Goal: Transaction & Acquisition: Purchase product/service

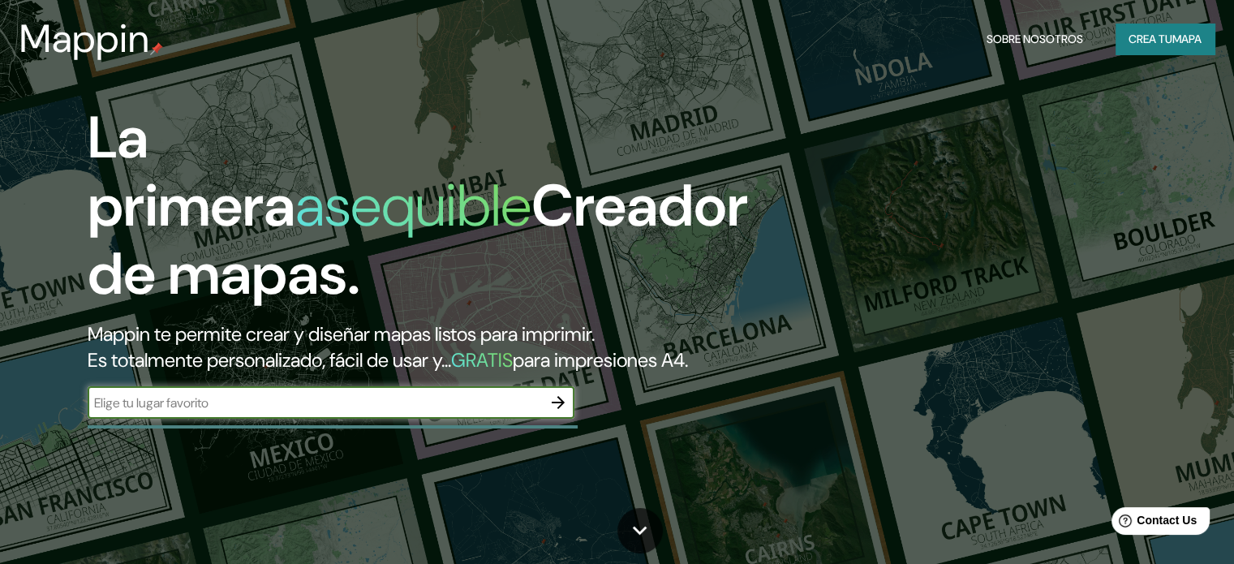
click at [247, 412] on input "text" at bounding box center [315, 403] width 454 height 19
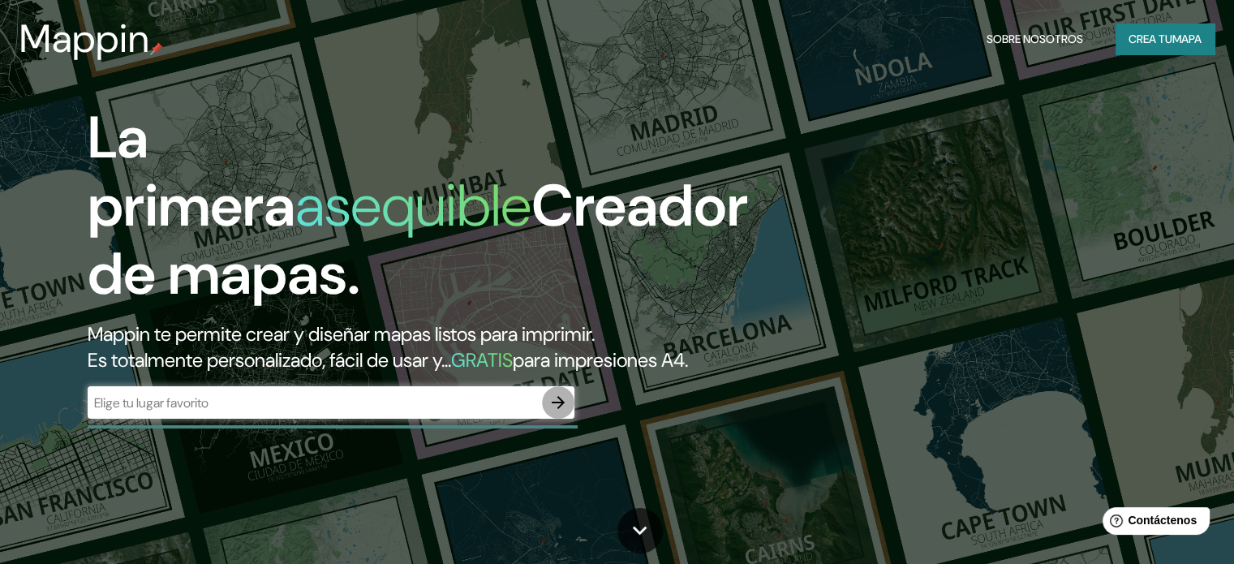
click at [564, 412] on icon "button" at bounding box center [557, 402] width 19 height 19
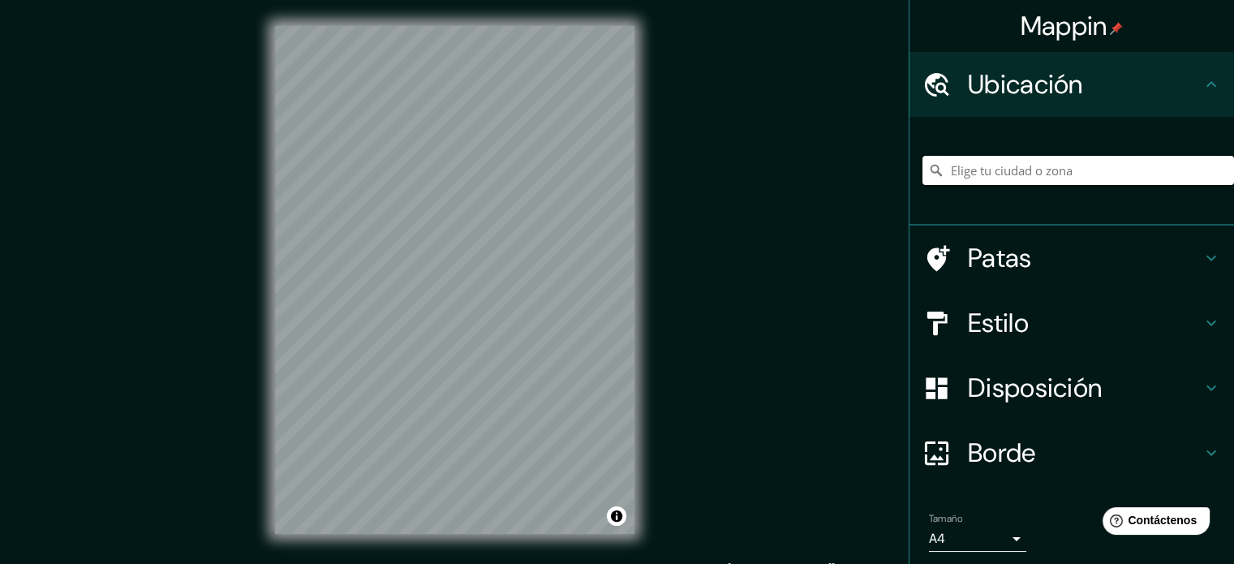
click at [1002, 174] on input "Elige tu ciudad o zona" at bounding box center [1079, 170] width 312 height 29
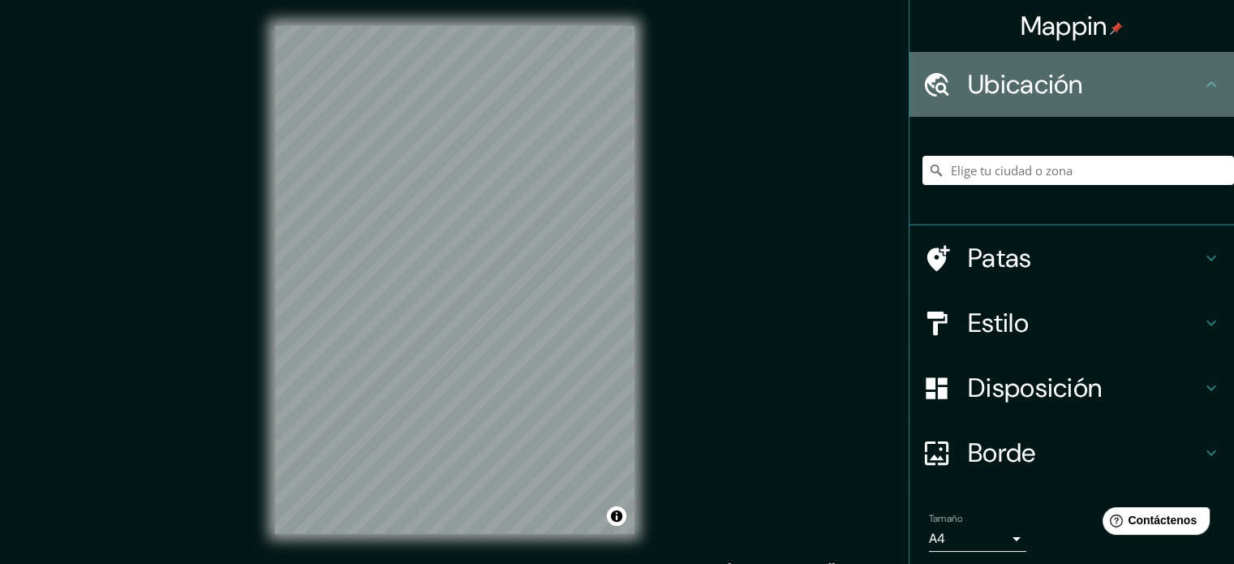
click at [1146, 68] on h4 "Ubicación" at bounding box center [1085, 84] width 234 height 32
click at [1206, 81] on icon at bounding box center [1211, 84] width 19 height 19
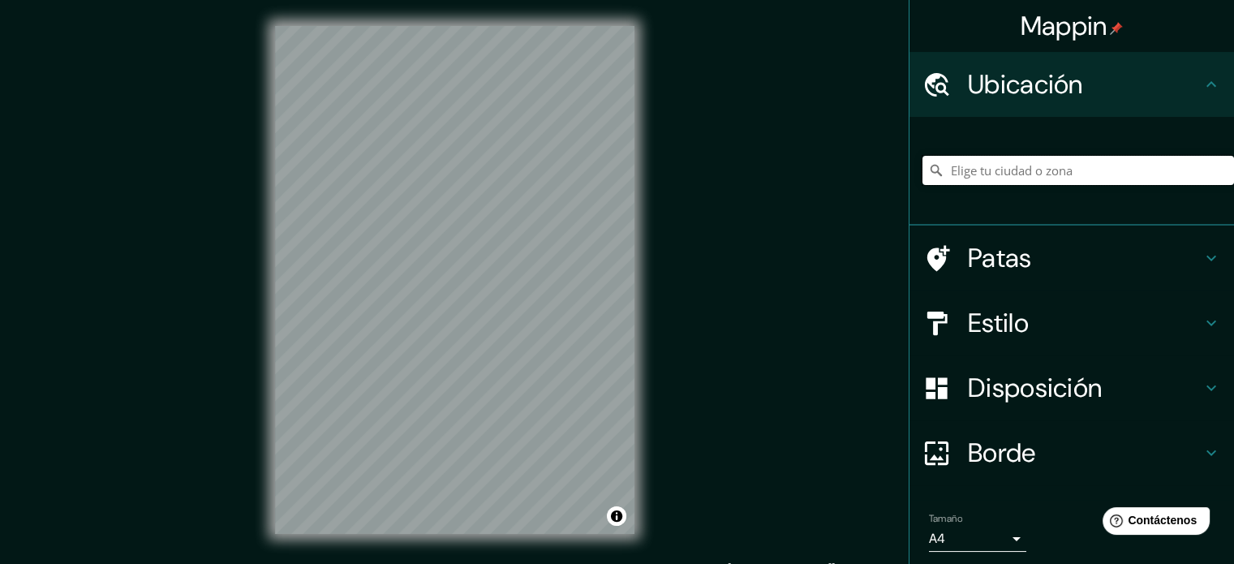
click at [1054, 168] on input "Elige tu ciudad o zona" at bounding box center [1079, 170] width 312 height 29
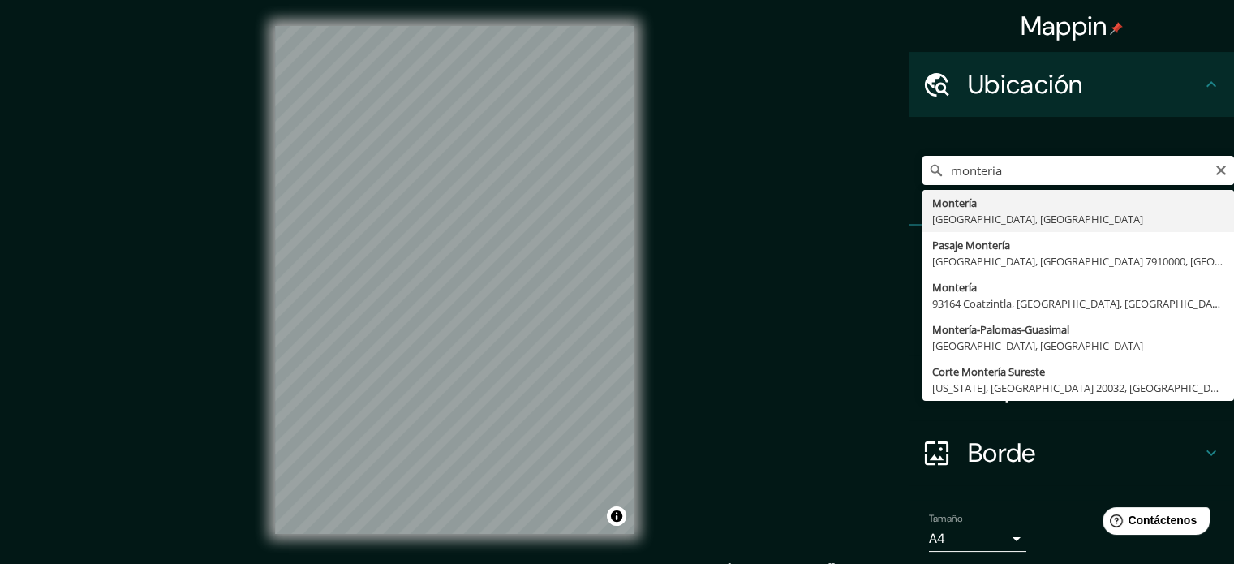
type input "Montería, [GEOGRAPHIC_DATA], [GEOGRAPHIC_DATA]"
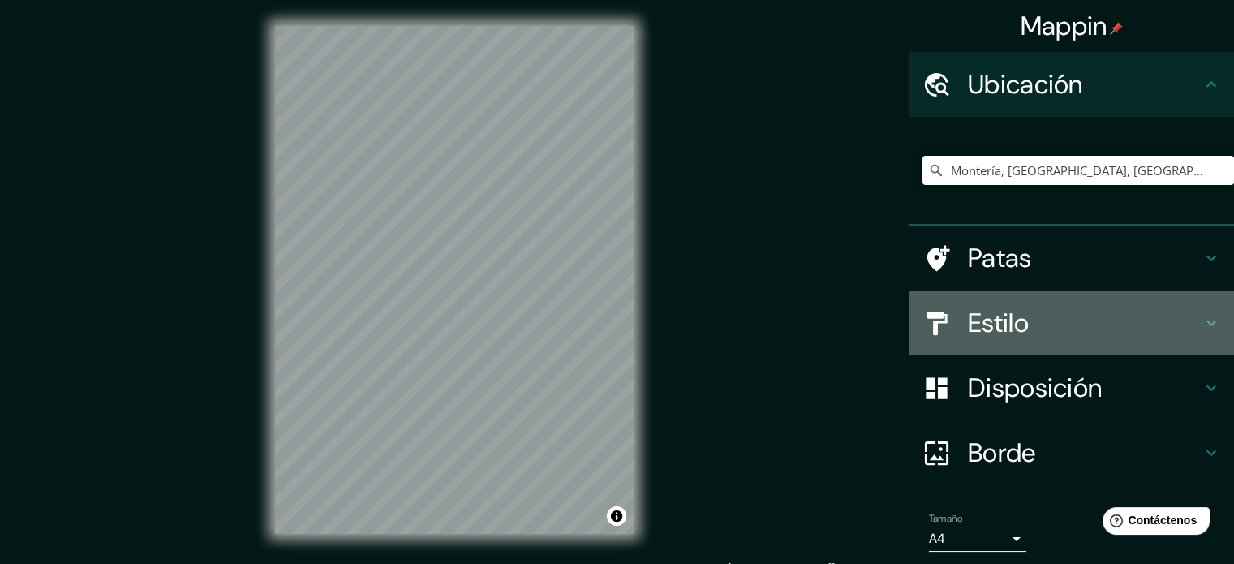
click at [996, 325] on font "Estilo" at bounding box center [998, 323] width 61 height 34
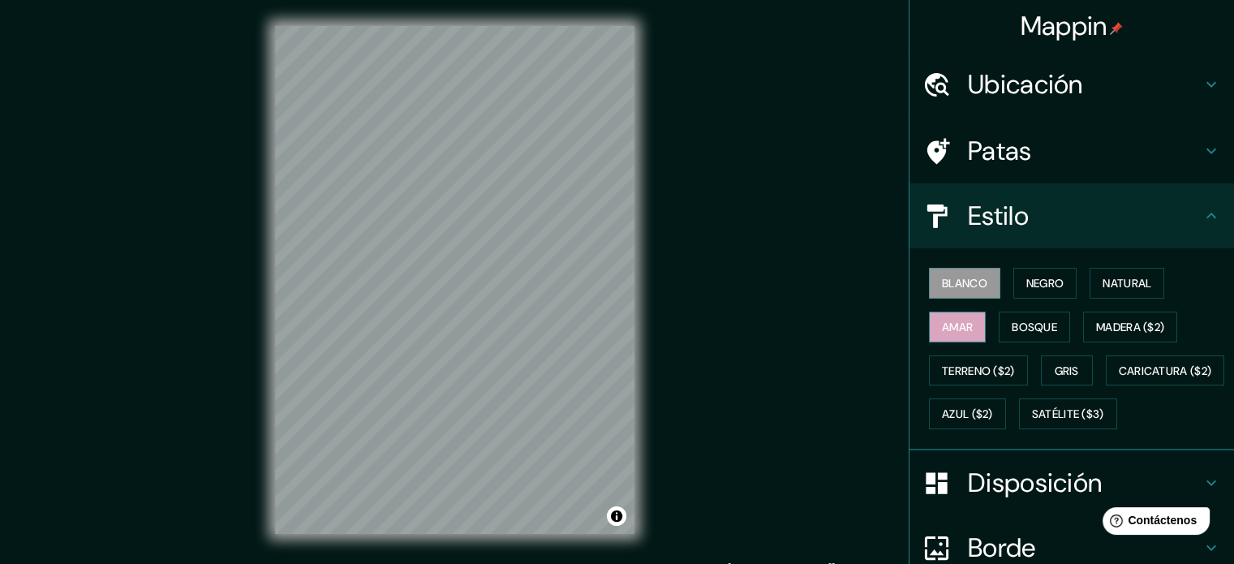
click at [946, 334] on font "Amar" at bounding box center [957, 326] width 31 height 21
click at [1026, 282] on font "Negro" at bounding box center [1045, 283] width 38 height 15
click at [956, 282] on font "Blanco" at bounding box center [964, 283] width 45 height 15
click at [1096, 316] on font "Madera ($2)" at bounding box center [1130, 326] width 68 height 21
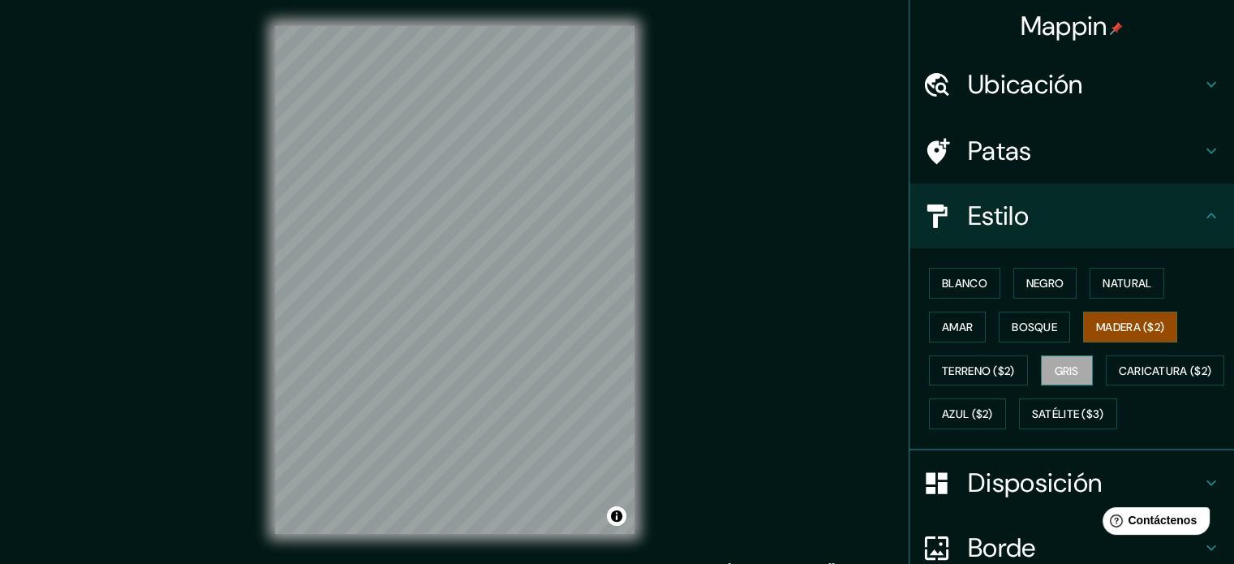
click at [1061, 367] on font "Gris" at bounding box center [1067, 370] width 24 height 15
click at [1032, 422] on font "Satélite ($3)" at bounding box center [1068, 414] width 72 height 15
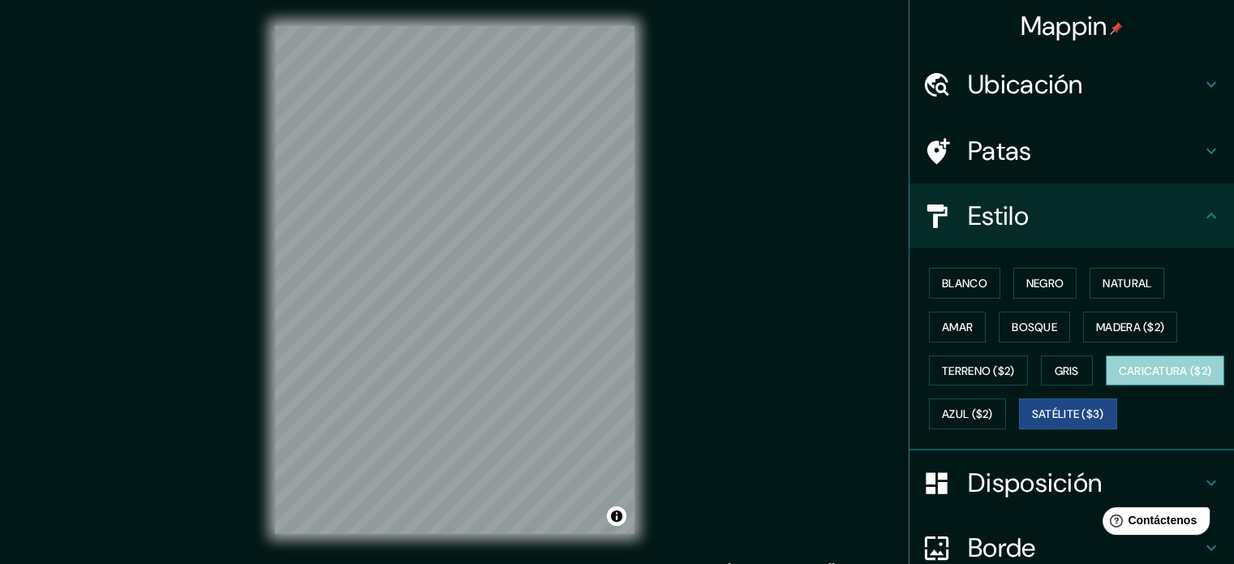
click at [1119, 381] on font "Caricatura ($2)" at bounding box center [1165, 370] width 93 height 21
click at [1053, 148] on h4 "Patas" at bounding box center [1085, 151] width 234 height 32
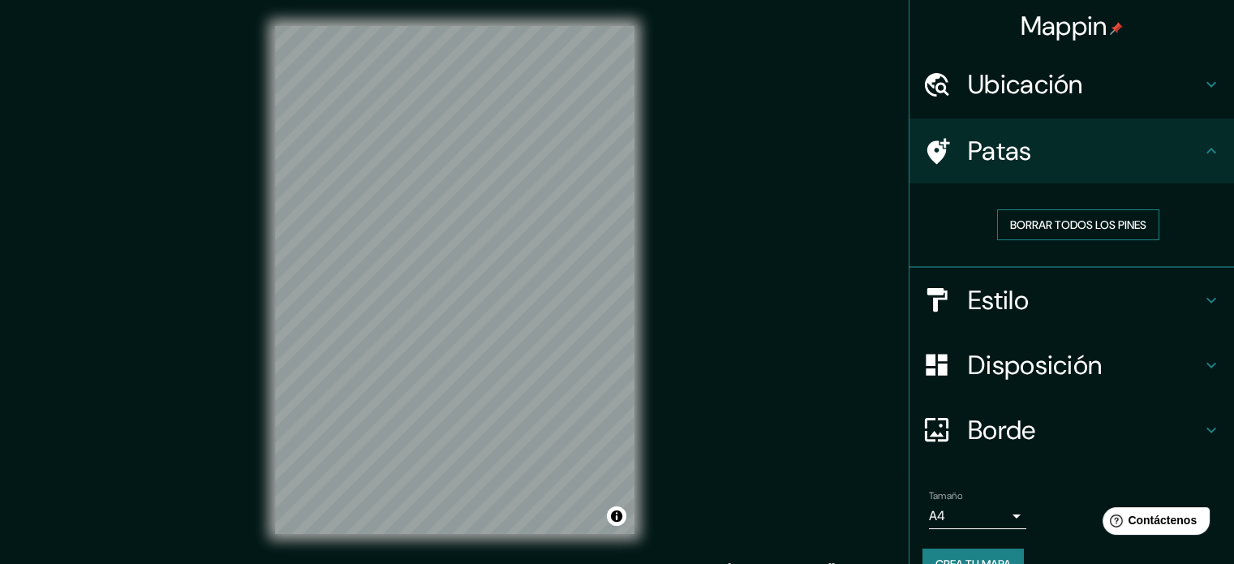
click at [1068, 232] on font "Borrar todos los pines" at bounding box center [1078, 224] width 136 height 21
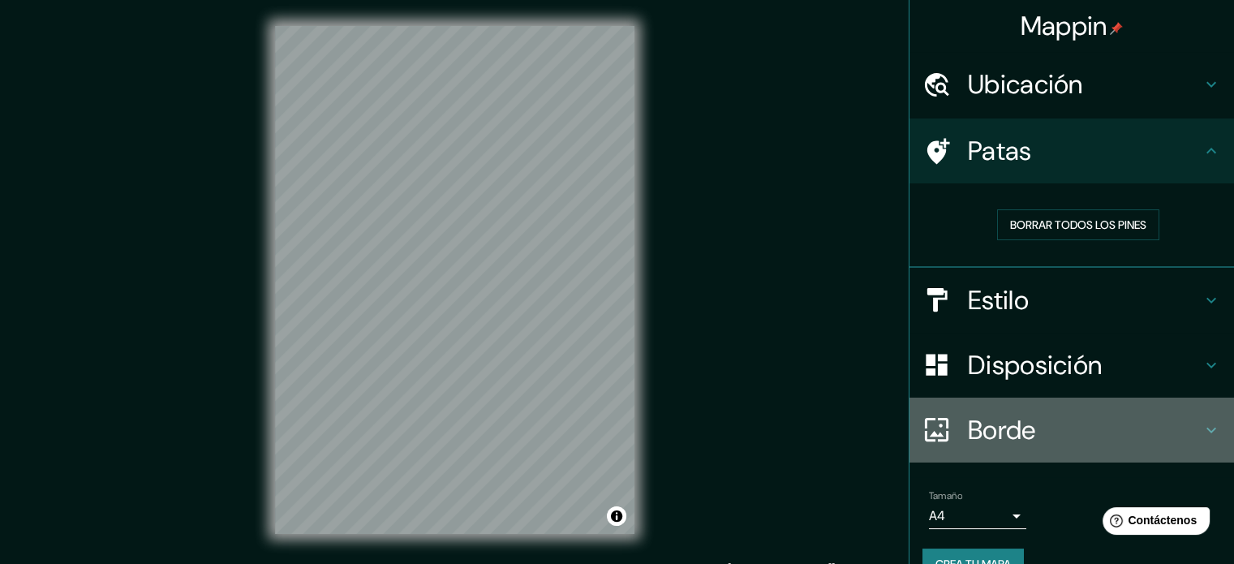
click at [1023, 415] on font "Borde" at bounding box center [1002, 430] width 68 height 34
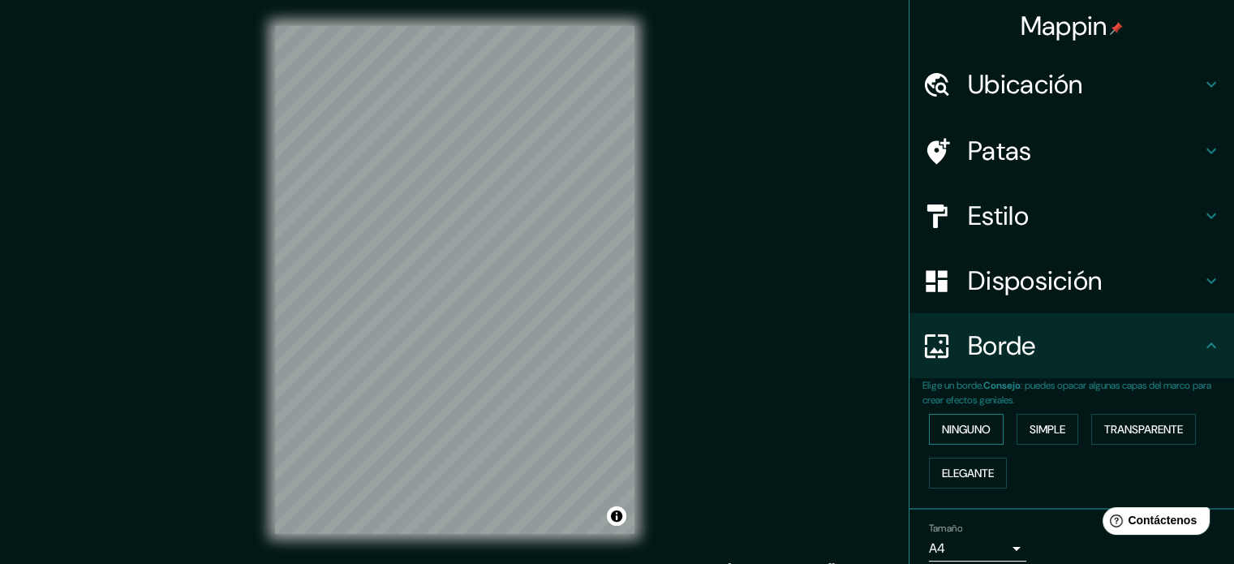
click at [961, 425] on font "Ninguno" at bounding box center [966, 429] width 49 height 15
click at [1031, 434] on font "Simple" at bounding box center [1048, 429] width 36 height 15
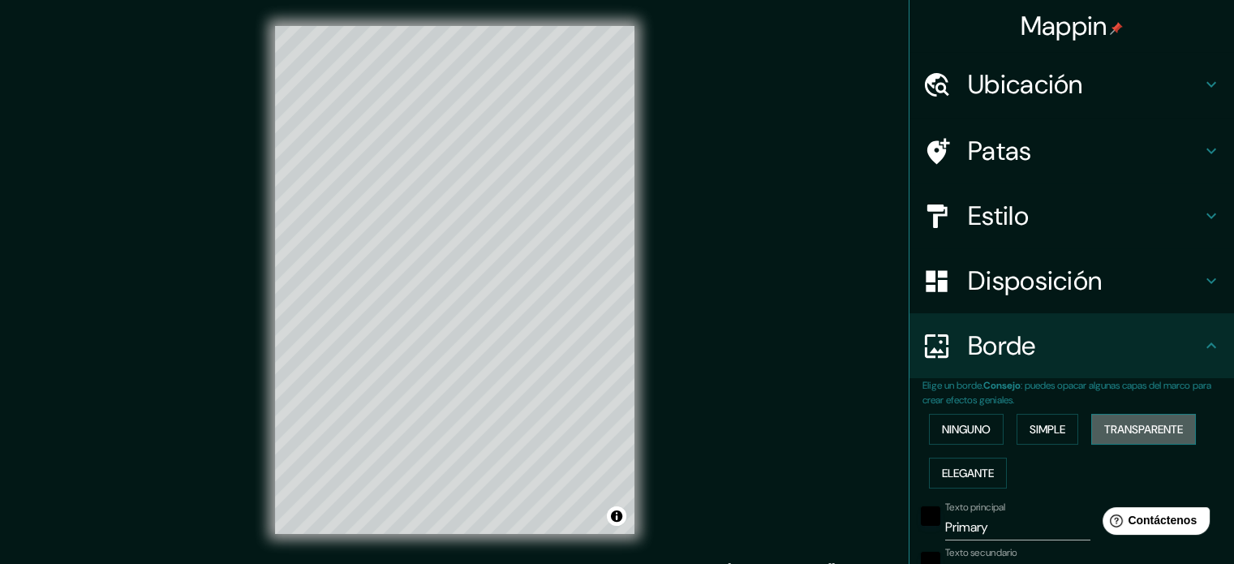
click at [1091, 423] on button "Transparente" at bounding box center [1143, 429] width 105 height 31
click at [948, 472] on font "Elegante" at bounding box center [968, 473] width 52 height 15
click at [955, 432] on font "Ninguno" at bounding box center [966, 429] width 49 height 15
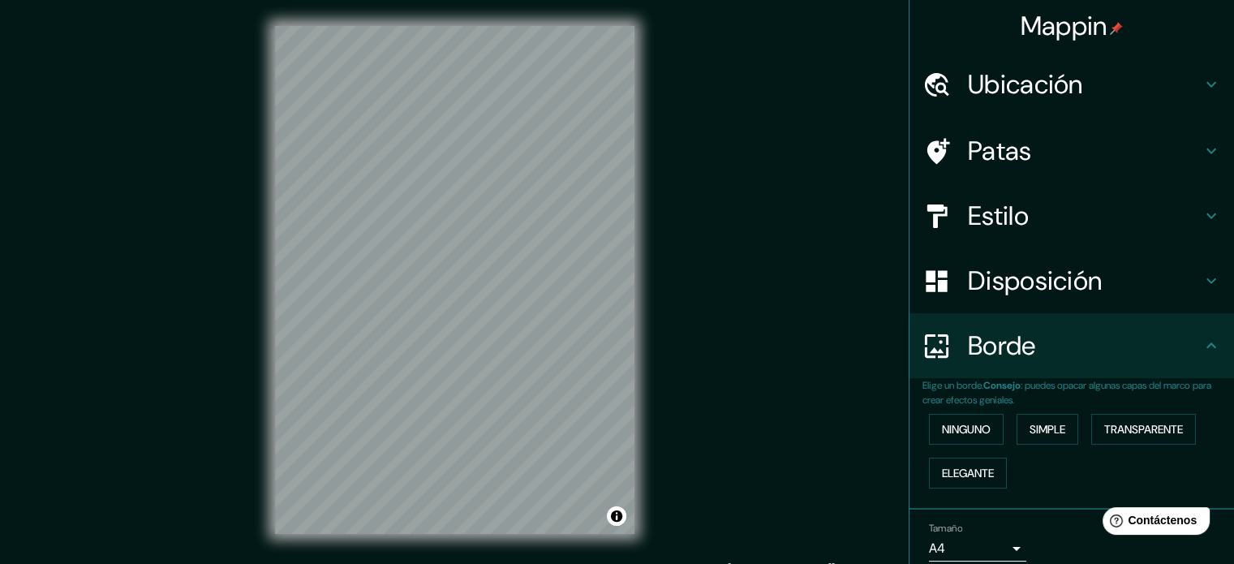
click at [1000, 222] on font "Estilo" at bounding box center [998, 216] width 61 height 34
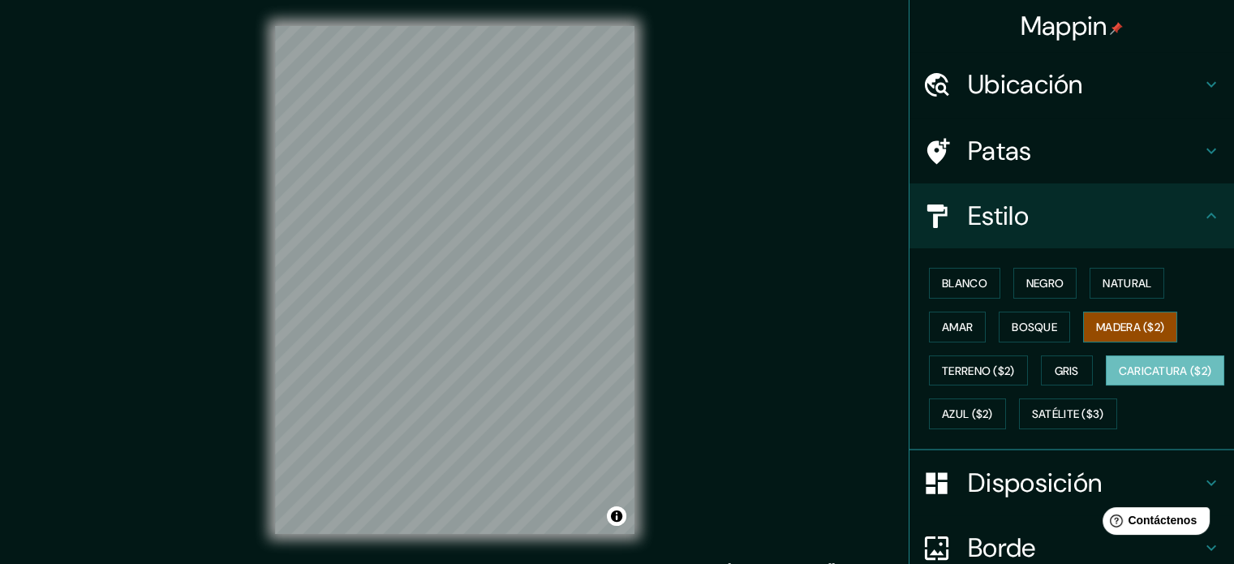
click at [1108, 329] on font "Madera ($2)" at bounding box center [1130, 327] width 68 height 15
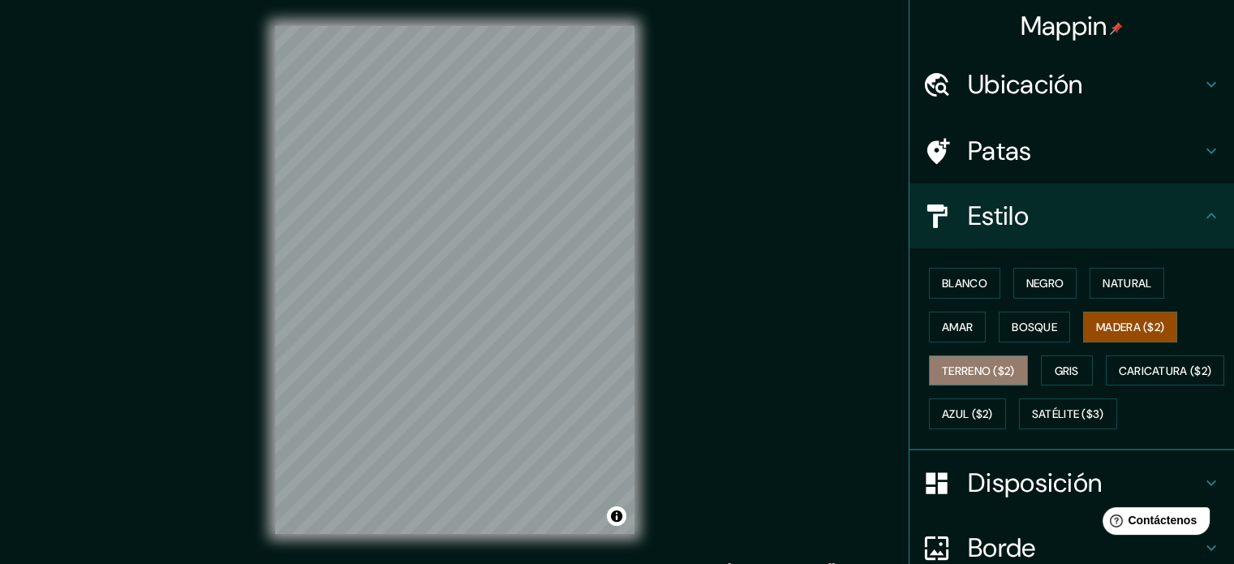
click at [996, 366] on font "Terreno ($2)" at bounding box center [978, 370] width 73 height 15
click at [1129, 328] on font "Madera ($2)" at bounding box center [1130, 327] width 68 height 15
click at [966, 325] on button "Amar" at bounding box center [957, 327] width 57 height 31
click at [1129, 312] on button "Madera ($2)" at bounding box center [1130, 327] width 94 height 31
click at [1015, 322] on font "Bosque" at bounding box center [1034, 327] width 45 height 15
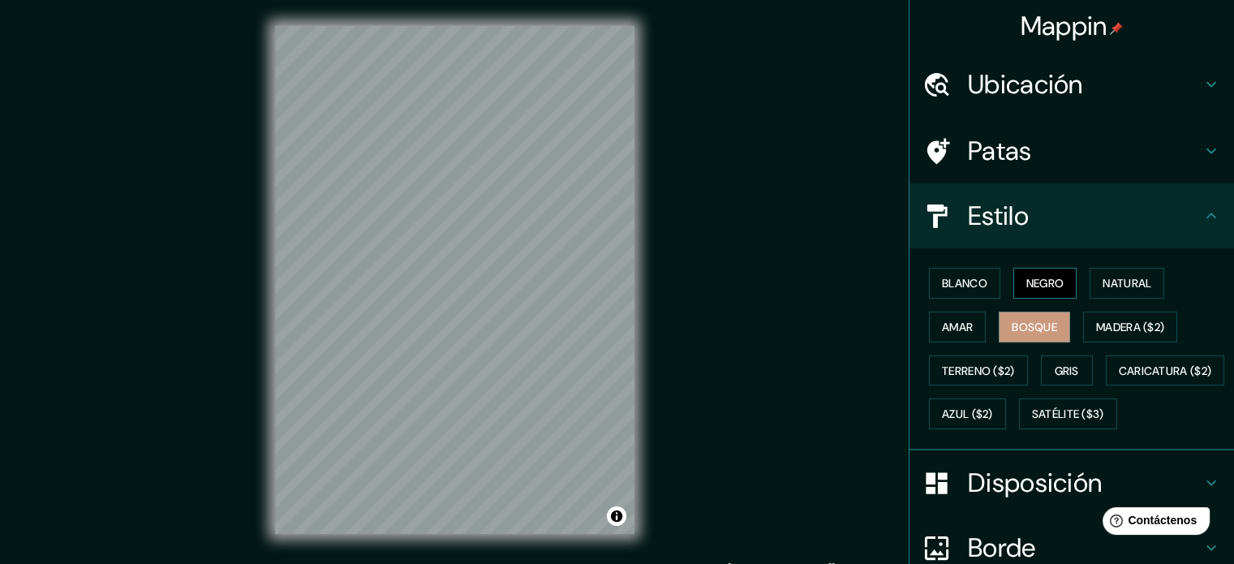
click at [1053, 274] on font "Negro" at bounding box center [1045, 283] width 38 height 21
click at [948, 326] on font "Amar" at bounding box center [957, 327] width 31 height 15
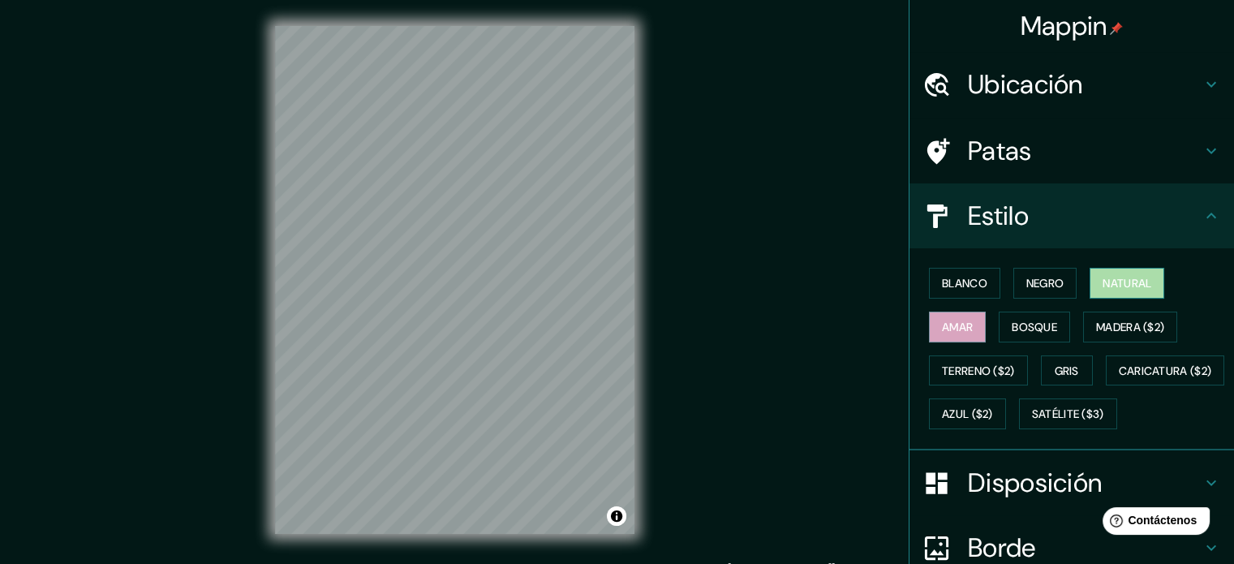
click at [1113, 276] on font "Natural" at bounding box center [1127, 283] width 49 height 15
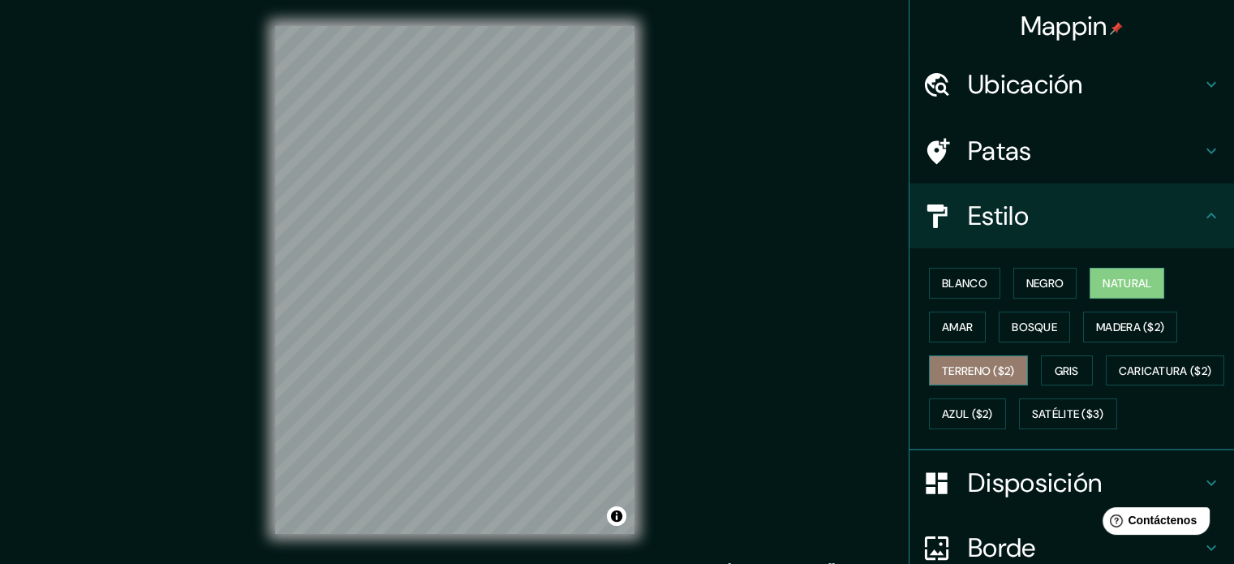
click at [1002, 378] on font "Terreno ($2)" at bounding box center [978, 370] width 73 height 21
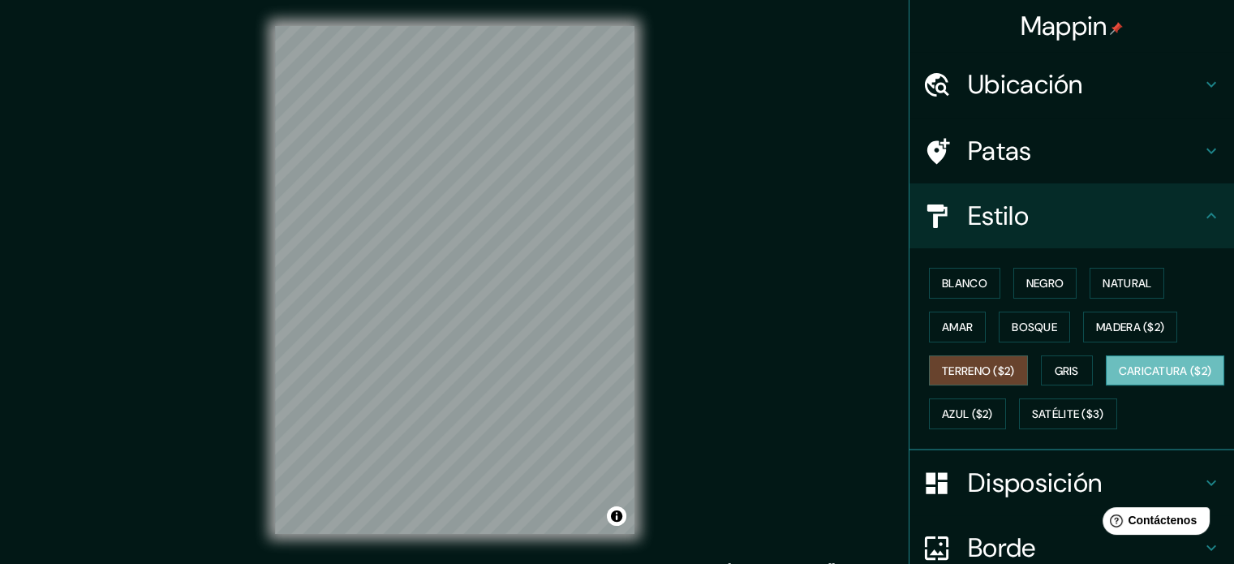
click at [1119, 378] on font "Caricatura ($2)" at bounding box center [1165, 370] width 93 height 15
click at [993, 408] on font "Azul ($2)" at bounding box center [967, 414] width 51 height 15
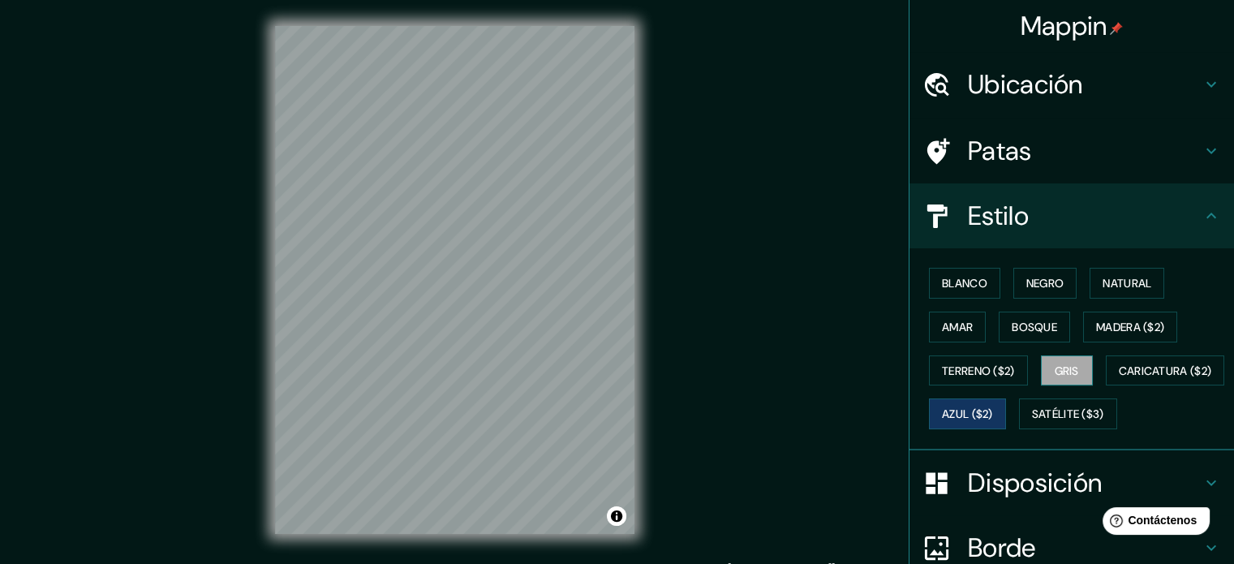
click at [1041, 360] on button "Gris" at bounding box center [1067, 370] width 52 height 31
click at [1119, 378] on font "Caricatura ($2)" at bounding box center [1165, 370] width 93 height 15
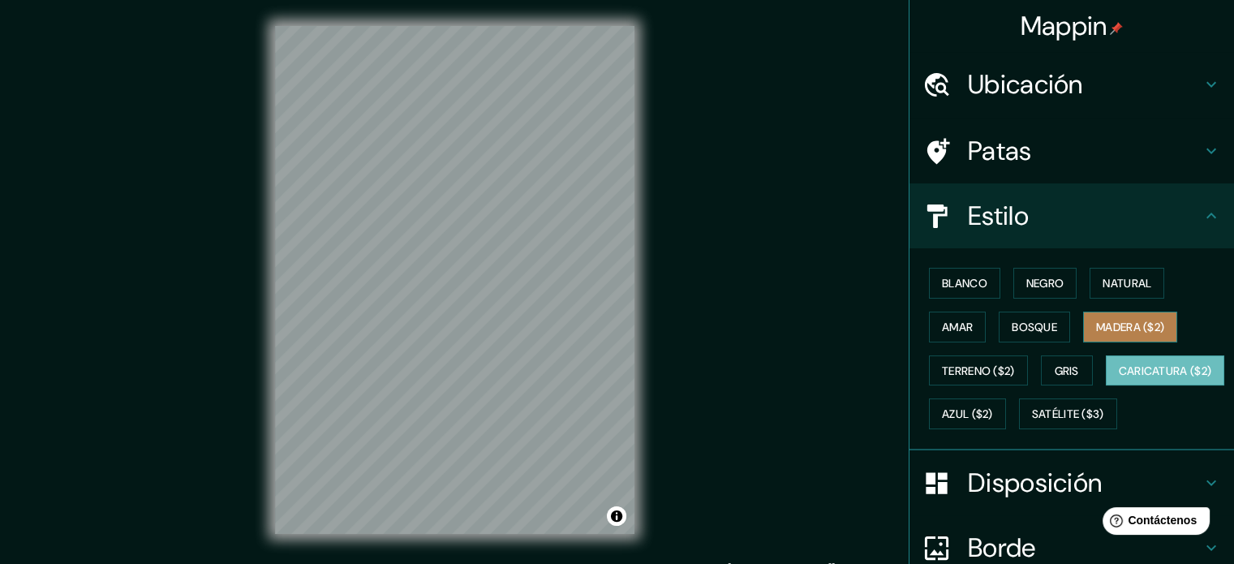
click at [1103, 320] on font "Madera ($2)" at bounding box center [1130, 327] width 68 height 15
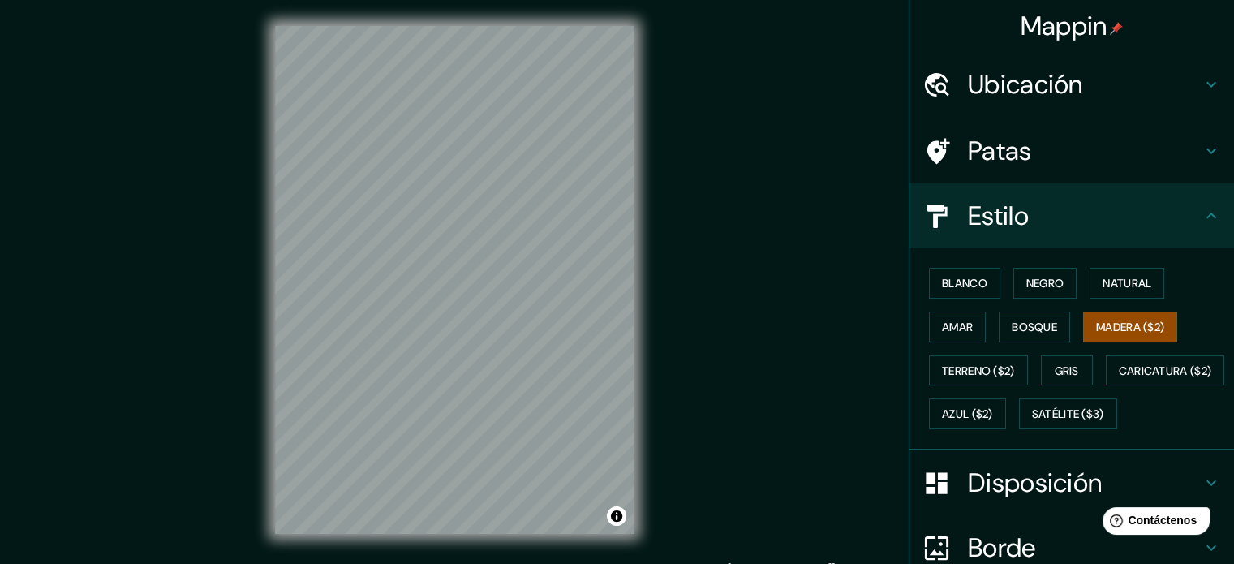
scroll to position [21, 0]
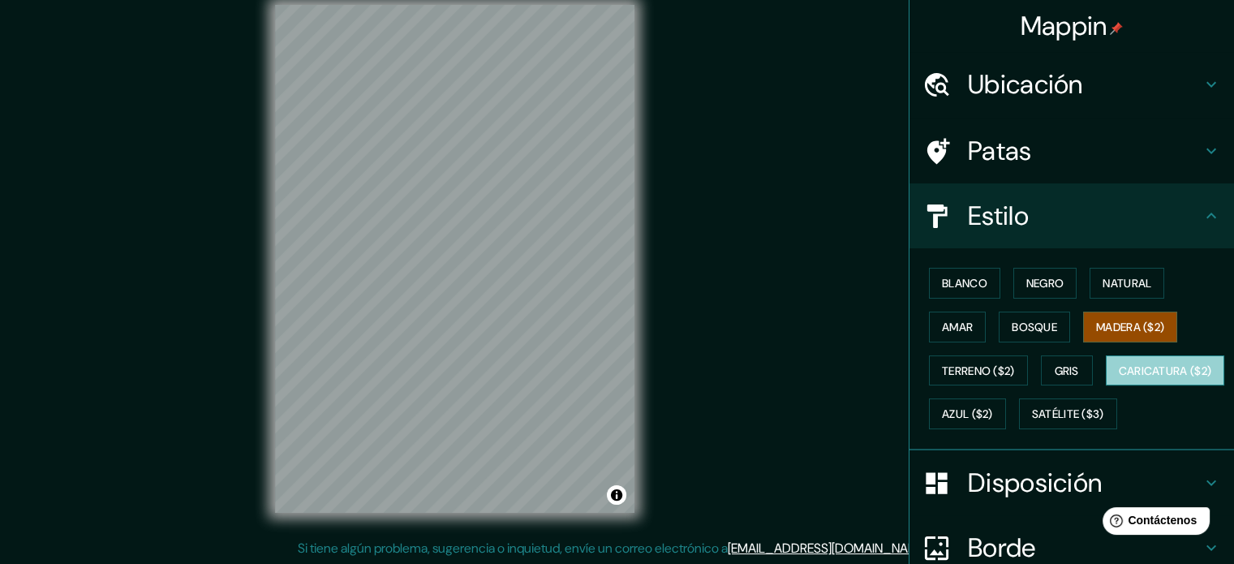
click at [1119, 381] on font "Caricatura ($2)" at bounding box center [1165, 370] width 93 height 21
click at [1120, 320] on font "Madera ($2)" at bounding box center [1130, 327] width 68 height 15
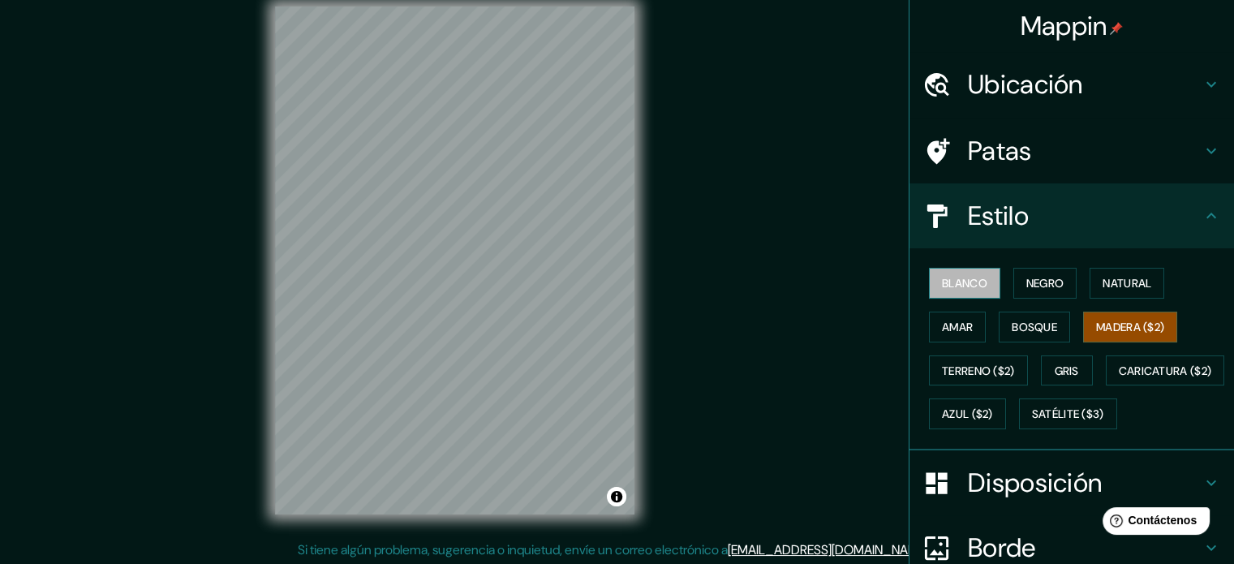
click at [951, 276] on font "Blanco" at bounding box center [964, 283] width 45 height 15
